Goal: Information Seeking & Learning: Understand process/instructions

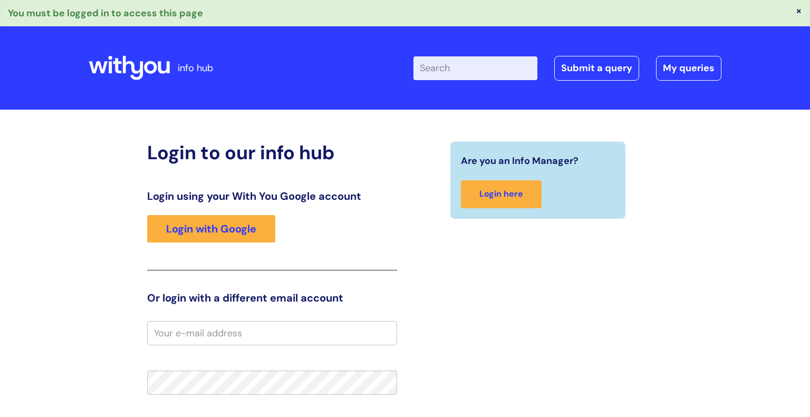
click at [217, 244] on div "Login using your With You Google account Login with Google" at bounding box center [272, 230] width 250 height 81
click at [216, 232] on link "Login with Google" at bounding box center [211, 228] width 128 height 27
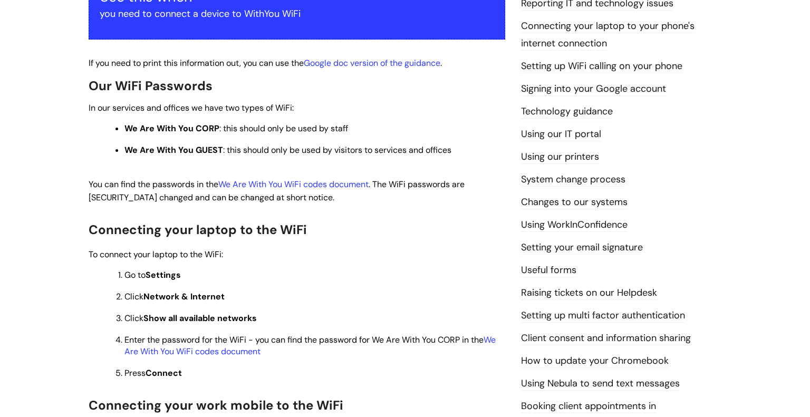
scroll to position [196, 0]
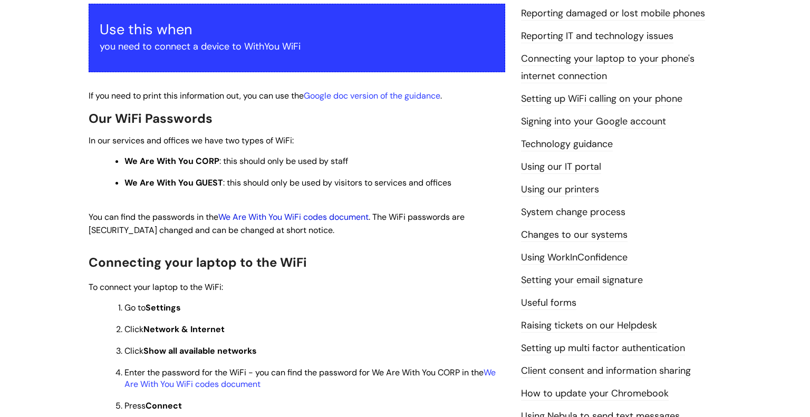
click at [322, 218] on link "We Are With You WiFi codes document" at bounding box center [293, 217] width 150 height 11
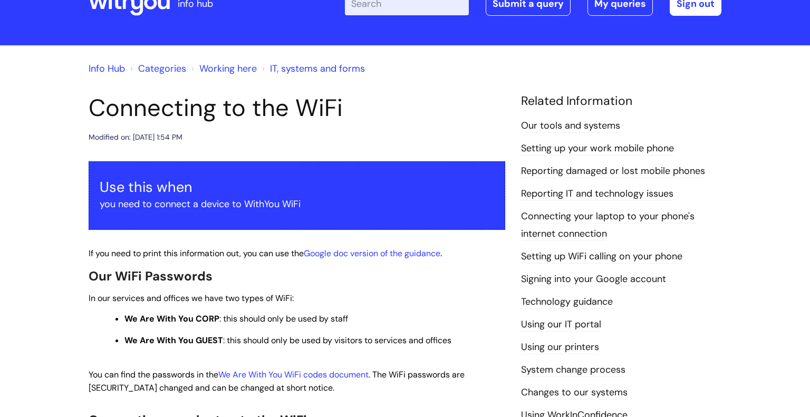
scroll to position [141, 0]
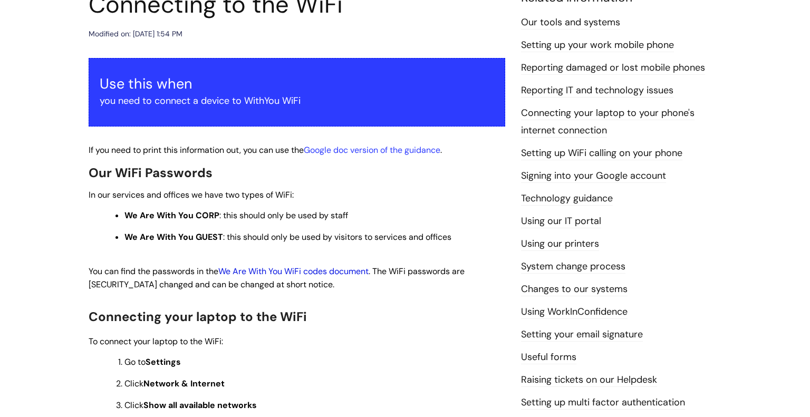
click at [302, 272] on link "We Are With You WiFi codes document" at bounding box center [293, 271] width 150 height 11
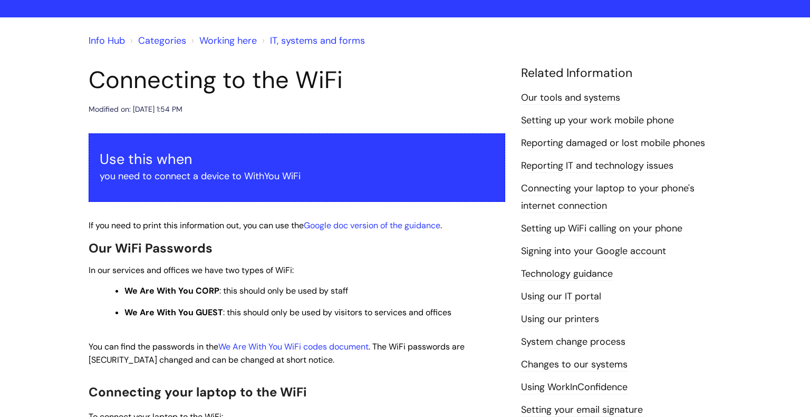
scroll to position [150, 0]
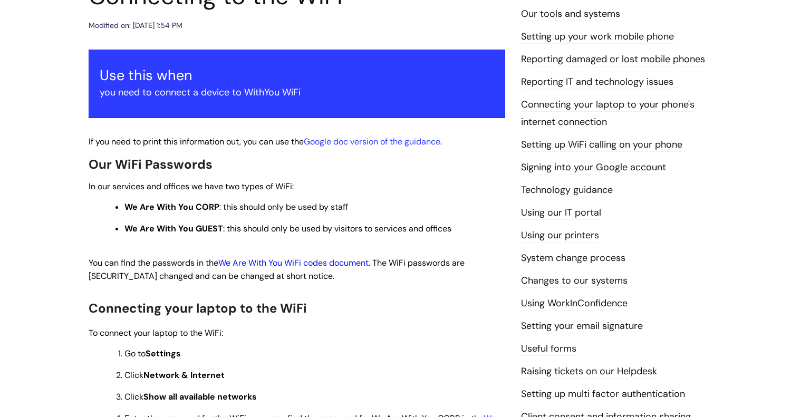
click at [291, 264] on link "We Are With You WiFi codes document" at bounding box center [293, 262] width 150 height 11
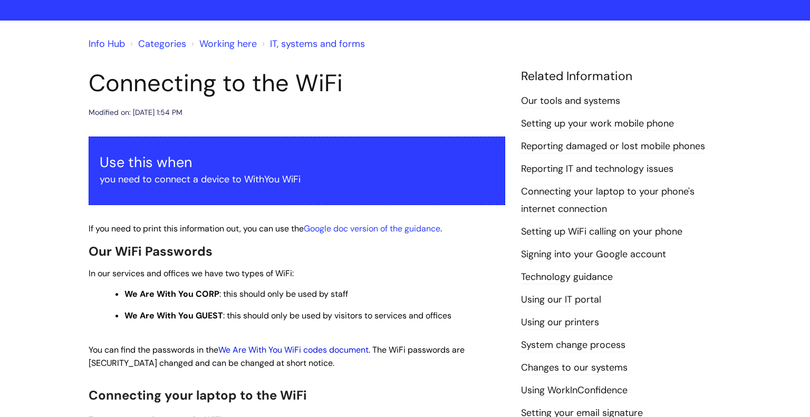
scroll to position [64, 0]
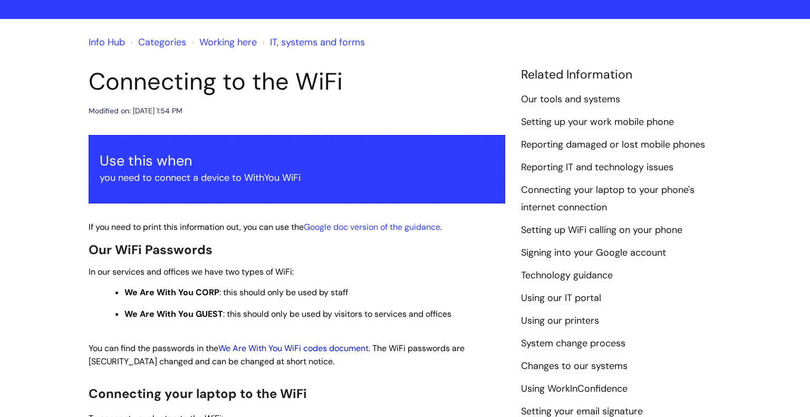
click at [314, 346] on link "We Are With You WiFi codes document" at bounding box center [293, 348] width 150 height 11
